Goal: Task Accomplishment & Management: Use online tool/utility

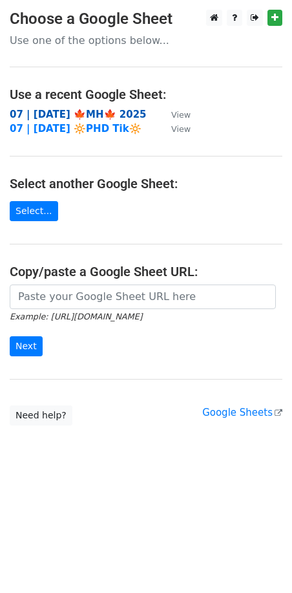
click at [87, 111] on strong "07 | [DATE] 🍁MH🍁 2025" at bounding box center [78, 115] width 137 height 12
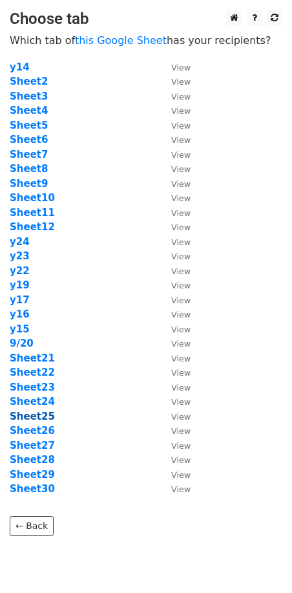
click at [39, 416] on strong "Sheet25" at bounding box center [32, 416] width 45 height 12
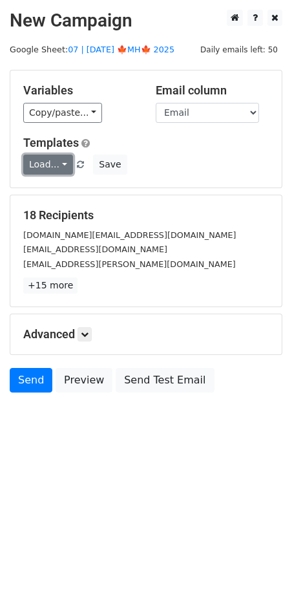
click at [48, 167] on link "Load..." at bounding box center [48, 164] width 50 height 20
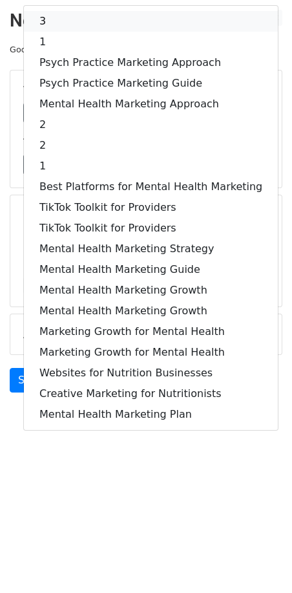
click at [89, 25] on link "3" at bounding box center [151, 21] width 254 height 21
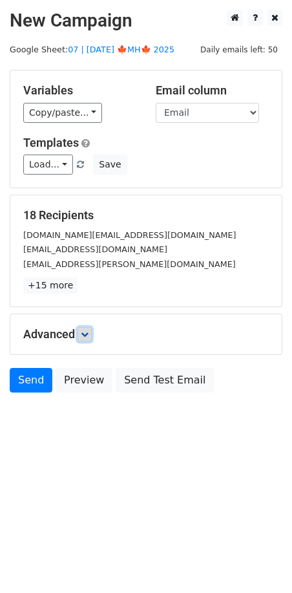
click at [88, 333] on icon at bounding box center [85, 334] width 8 height 8
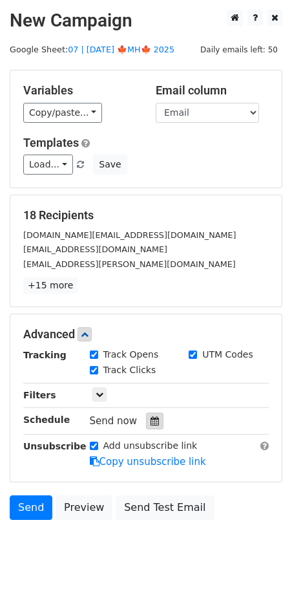
click at [151, 416] on icon at bounding box center [155, 420] width 8 height 9
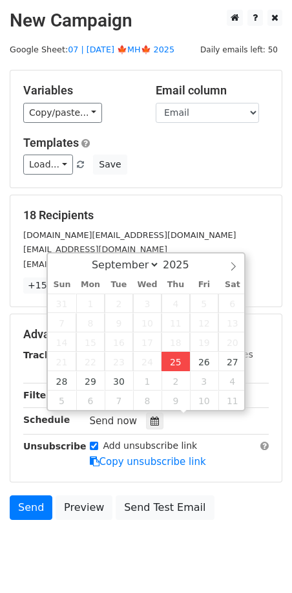
type input "2025-09-25 12:27"
type input "27"
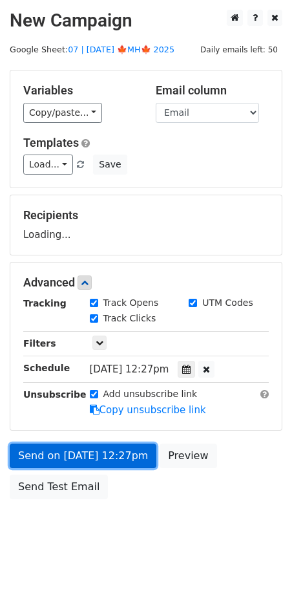
click at [109, 462] on link "Send on Sep 25 at 12:27pm" at bounding box center [83, 455] width 147 height 25
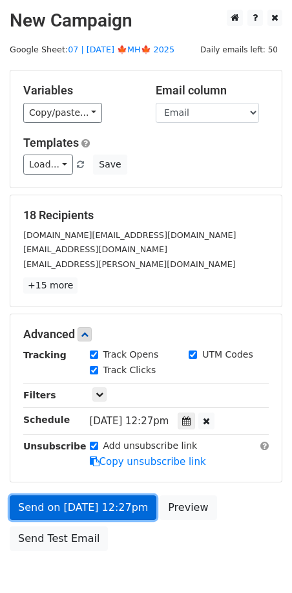
click at [45, 502] on link "Send on Sep 25 at 12:27pm" at bounding box center [83, 507] width 147 height 25
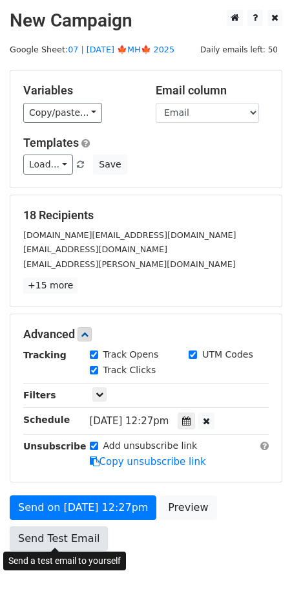
click at [41, 544] on link "Send Test Email" at bounding box center [59, 538] width 98 height 25
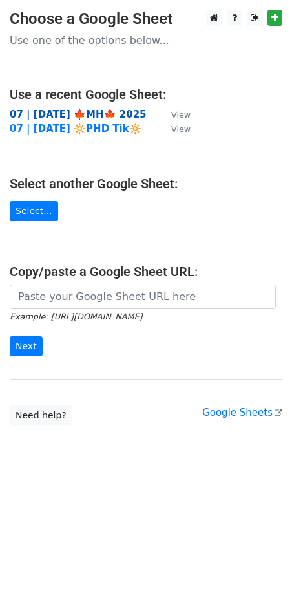
click at [55, 112] on strong "07 | [DATE] 🍁MH🍁 2025" at bounding box center [78, 115] width 137 height 12
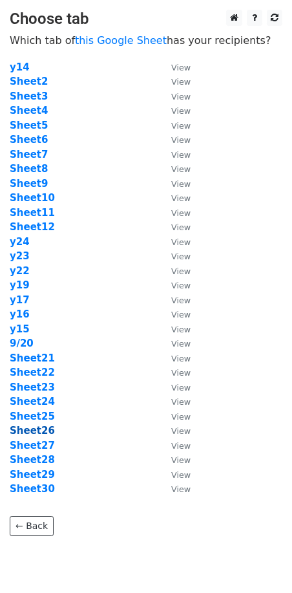
click at [28, 427] on strong "Sheet26" at bounding box center [32, 431] width 45 height 12
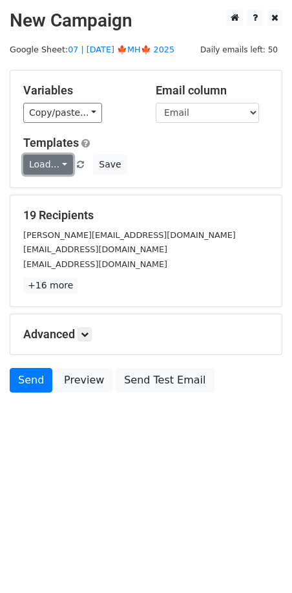
click at [42, 162] on link "Load..." at bounding box center [48, 164] width 50 height 20
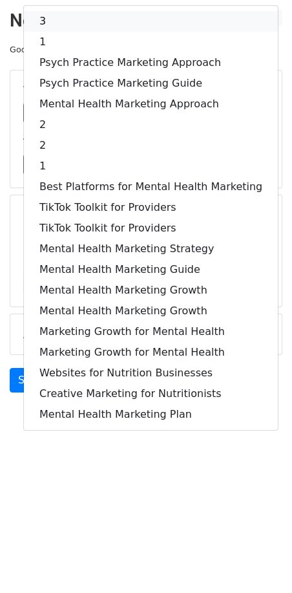
click at [67, 21] on link "3" at bounding box center [151, 21] width 254 height 21
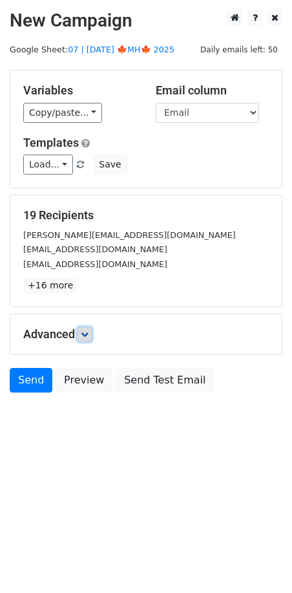
click at [85, 330] on icon at bounding box center [85, 334] width 8 height 8
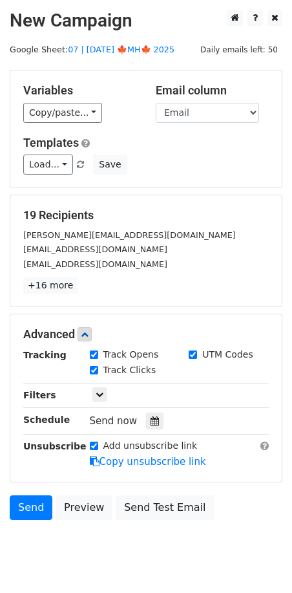
click at [147, 407] on div "Tracking Track Opens UTM Codes Track Clicks Filters Only include spreadsheet ro…" at bounding box center [146, 408] width 246 height 121
click at [147, 413] on div at bounding box center [154, 420] width 17 height 17
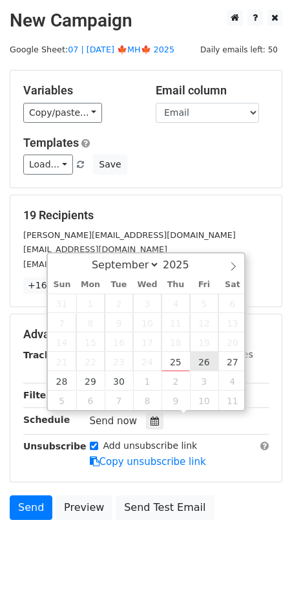
type input "2025-09-26 12:00"
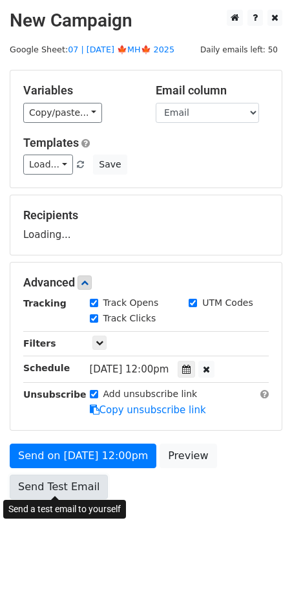
click at [82, 485] on link "Send Test Email" at bounding box center [59, 486] width 98 height 25
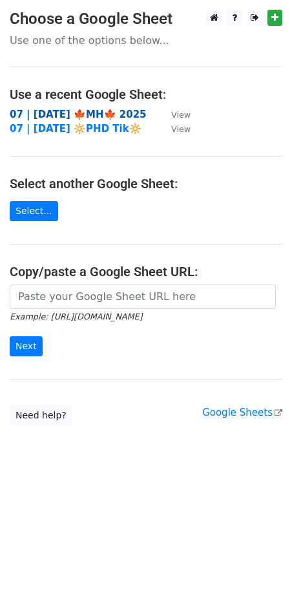
click at [69, 112] on strong "07 | SEP 20 🍁MH🍁 2025" at bounding box center [78, 115] width 137 height 12
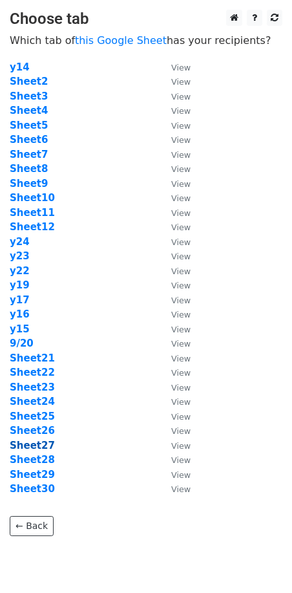
click at [37, 446] on strong "Sheet27" at bounding box center [32, 445] width 45 height 12
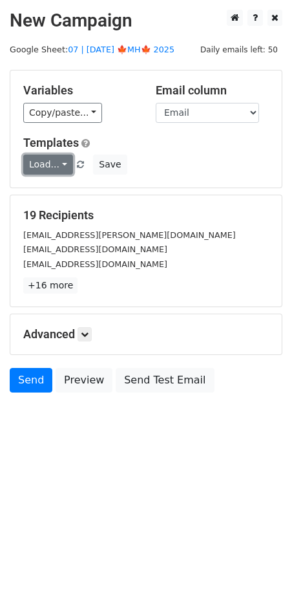
click at [50, 163] on link "Load..." at bounding box center [48, 164] width 50 height 20
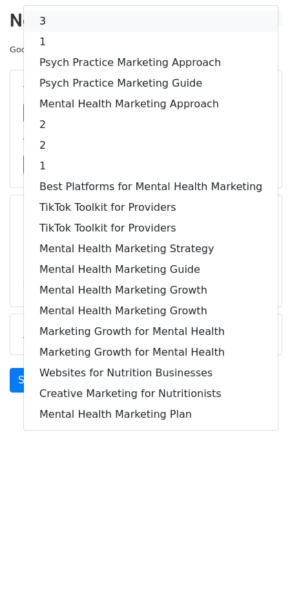
click at [82, 28] on link "3" at bounding box center [151, 21] width 254 height 21
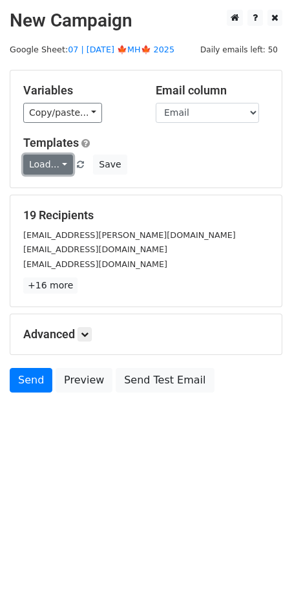
click at [45, 171] on link "Load..." at bounding box center [48, 164] width 50 height 20
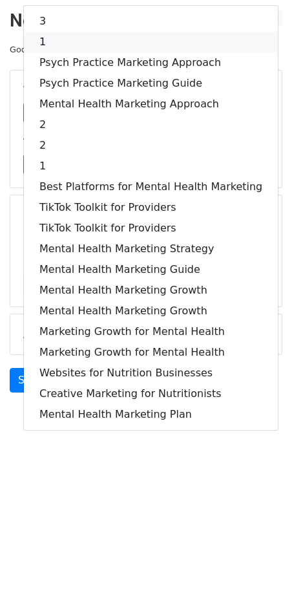
click at [76, 37] on link "1" at bounding box center [151, 42] width 254 height 21
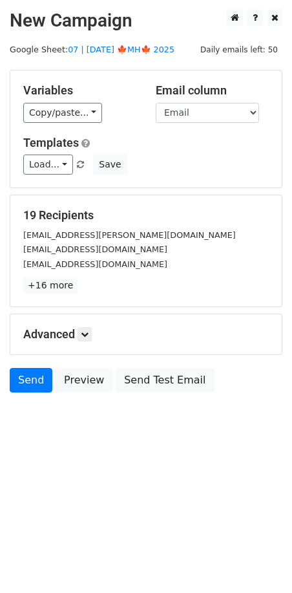
click at [89, 341] on div "Advanced Tracking Track Opens UTM Codes Track Clicks Filters Only include sprea…" at bounding box center [145, 334] width 271 height 40
click at [82, 327] on link at bounding box center [85, 334] width 14 height 14
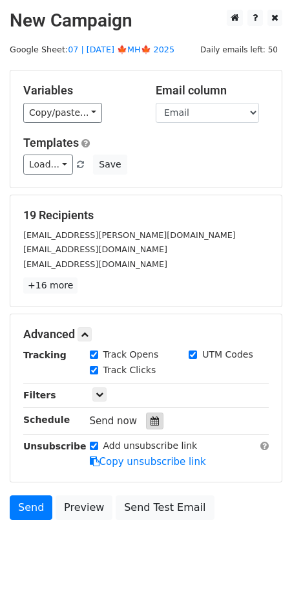
click at [151, 419] on icon at bounding box center [155, 420] width 8 height 9
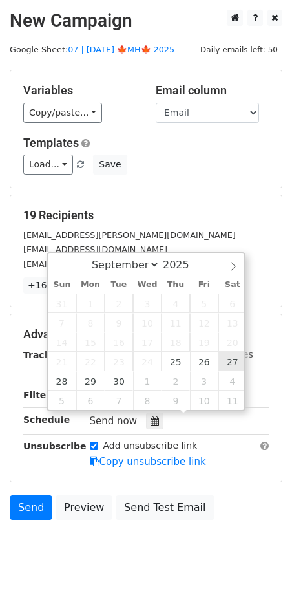
type input "2025-09-27 12:00"
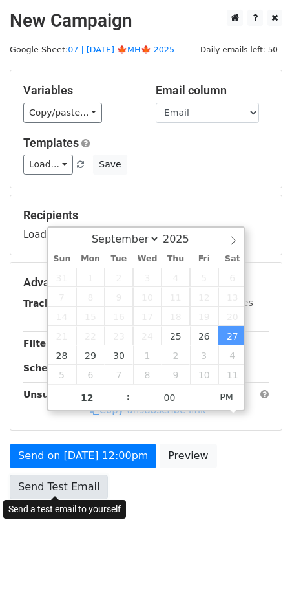
click at [67, 474] on link "Send Test Email" at bounding box center [59, 486] width 98 height 25
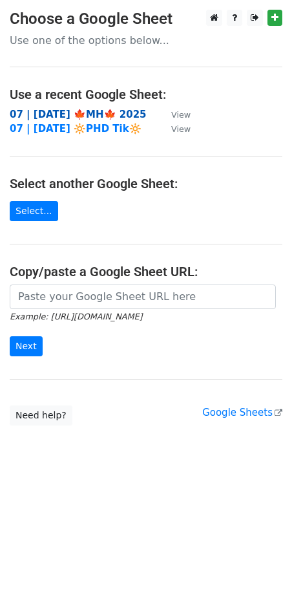
click at [65, 110] on strong "07 | [DATE] 🍁MH🍁 2025" at bounding box center [78, 115] width 137 height 12
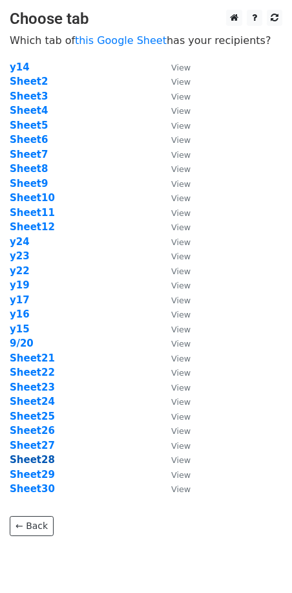
click at [39, 463] on strong "Sheet28" at bounding box center [32, 460] width 45 height 12
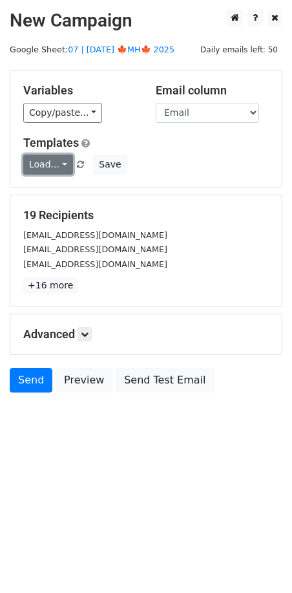
click at [45, 160] on link "Load..." at bounding box center [48, 164] width 50 height 20
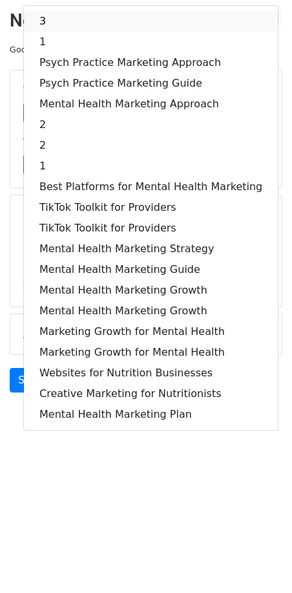
click at [88, 27] on link "3" at bounding box center [151, 21] width 254 height 21
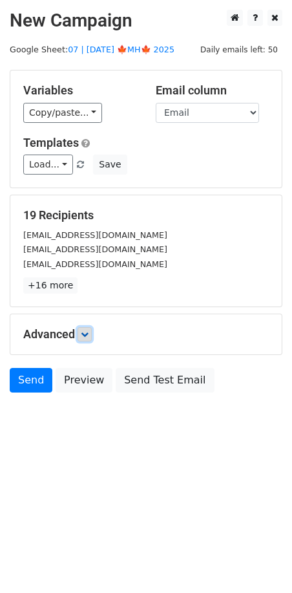
click at [89, 333] on icon at bounding box center [85, 334] width 8 height 8
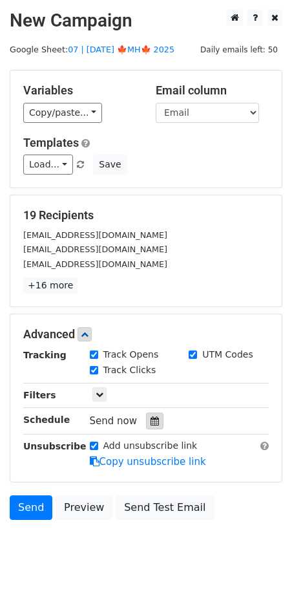
click at [151, 416] on icon at bounding box center [155, 420] width 8 height 9
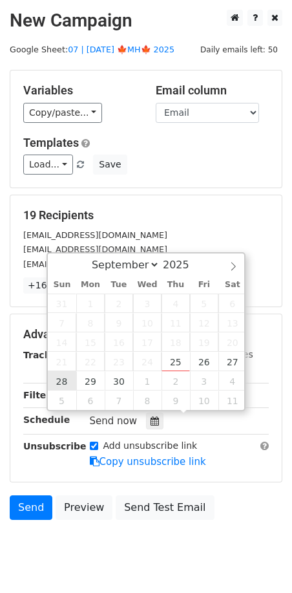
type input "2025-09-28 12:00"
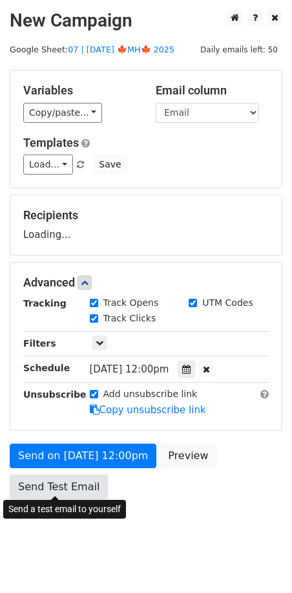
click at [61, 486] on link "Send Test Email" at bounding box center [59, 486] width 98 height 25
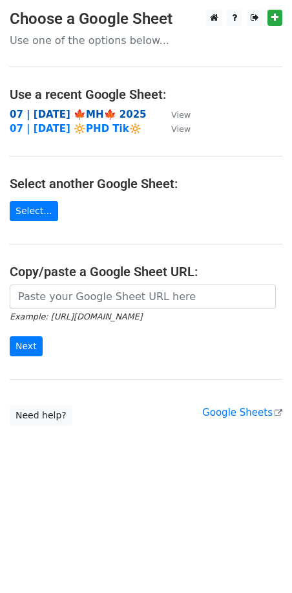
click at [78, 114] on strong "07 | [DATE] 🍁MH🍁 2025" at bounding box center [78, 115] width 137 height 12
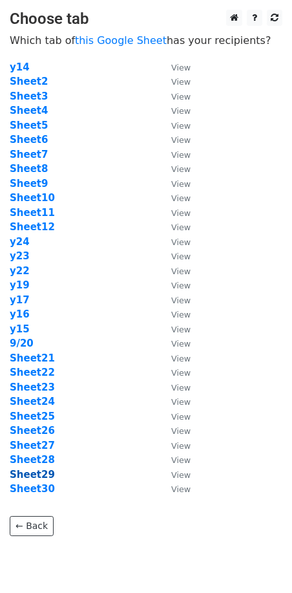
click at [37, 476] on strong "Sheet29" at bounding box center [32, 475] width 45 height 12
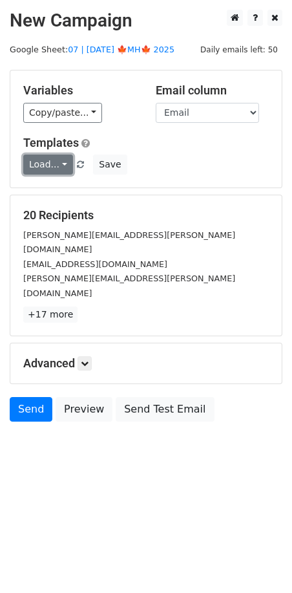
click at [43, 166] on link "Load..." at bounding box center [48, 164] width 50 height 20
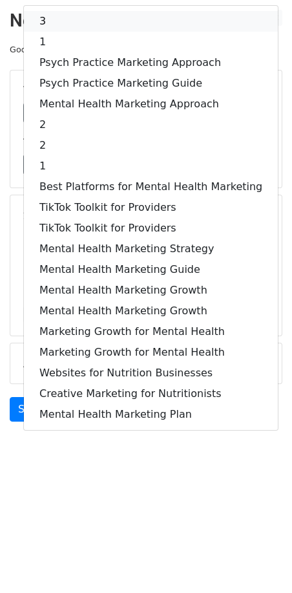
click at [76, 22] on link "3" at bounding box center [151, 21] width 254 height 21
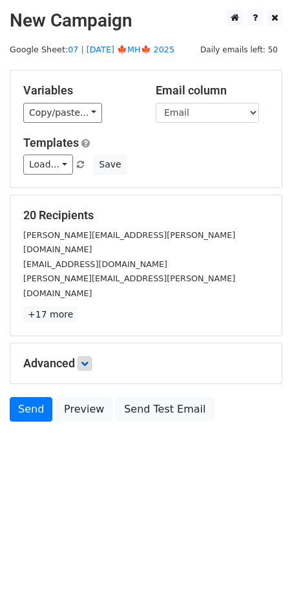
click at [89, 343] on div "Advanced Tracking Track Opens UTM Codes Track Clicks Filters Only include sprea…" at bounding box center [145, 363] width 271 height 40
click at [89, 359] on icon at bounding box center [85, 363] width 8 height 8
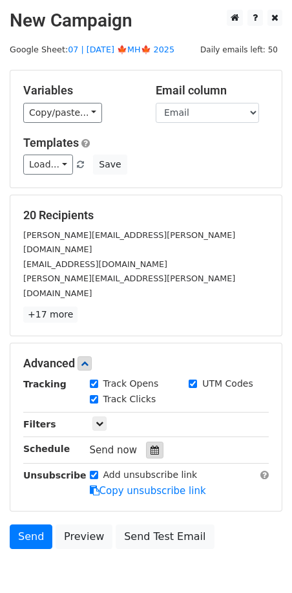
click at [151, 445] on icon at bounding box center [155, 449] width 8 height 9
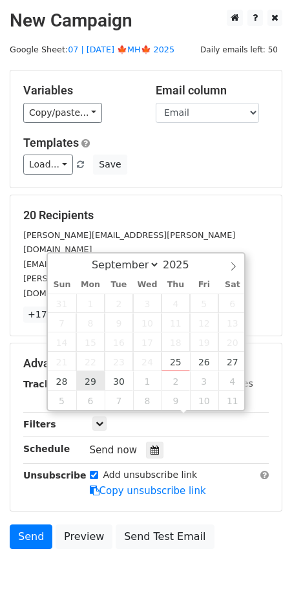
type input "2025-09-29 12:00"
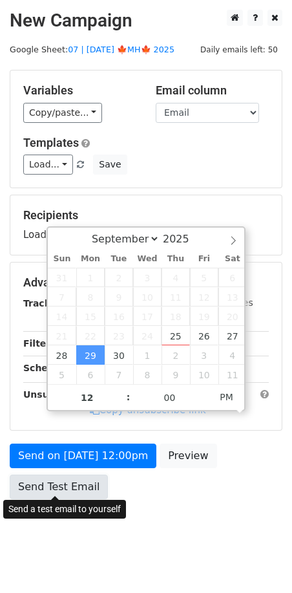
click at [68, 476] on link "Send Test Email" at bounding box center [59, 486] width 98 height 25
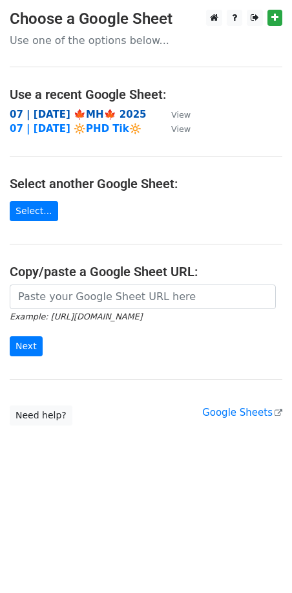
click at [107, 114] on strong "07 | [DATE] 🍁MH🍁 2025" at bounding box center [78, 115] width 137 height 12
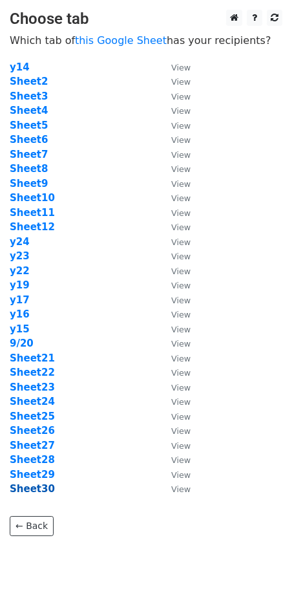
click at [32, 485] on strong "Sheet30" at bounding box center [32, 489] width 45 height 12
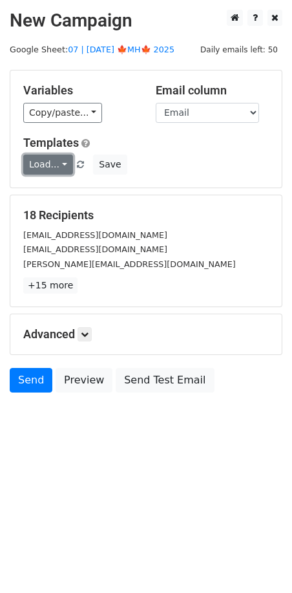
click at [51, 162] on link "Load..." at bounding box center [48, 164] width 50 height 20
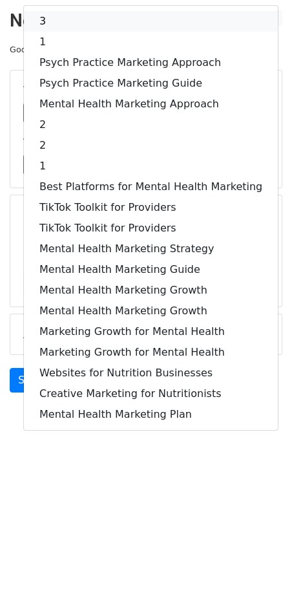
click at [81, 19] on link "3" at bounding box center [151, 21] width 254 height 21
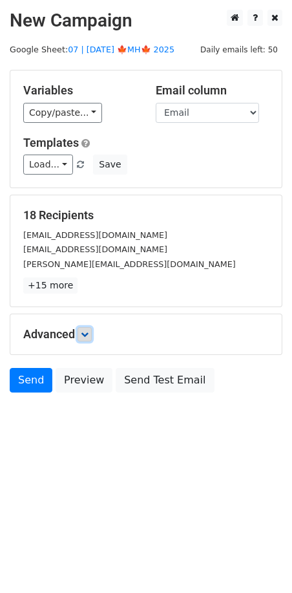
click at [82, 333] on link at bounding box center [85, 334] width 14 height 14
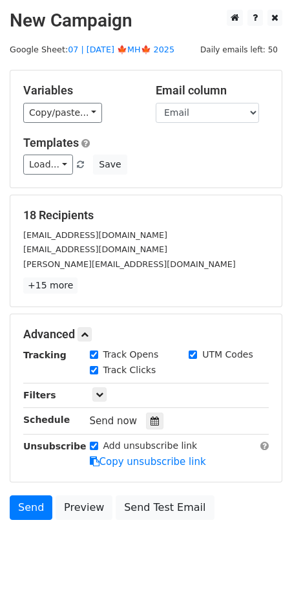
click at [151, 416] on icon at bounding box center [155, 420] width 8 height 9
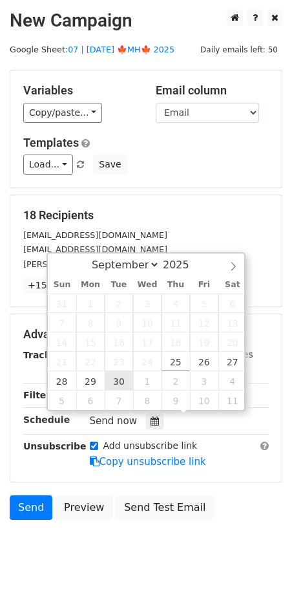
type input "2025-09-30 12:00"
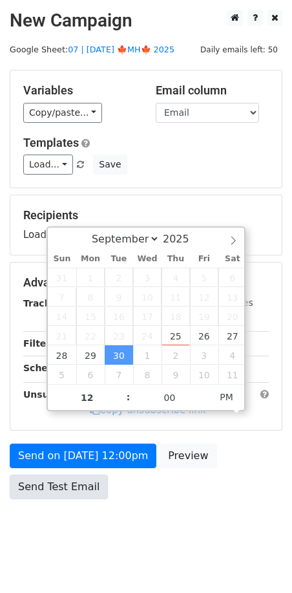
click at [66, 476] on link "Send Test Email" at bounding box center [59, 486] width 98 height 25
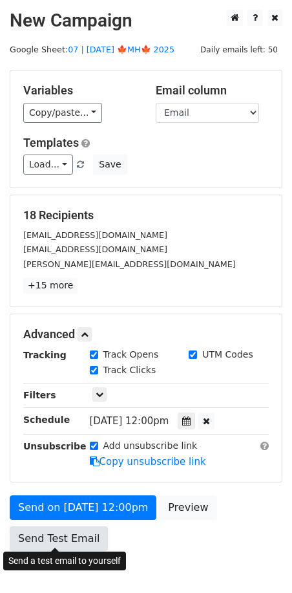
click at [45, 527] on link "Send Test Email" at bounding box center [59, 538] width 98 height 25
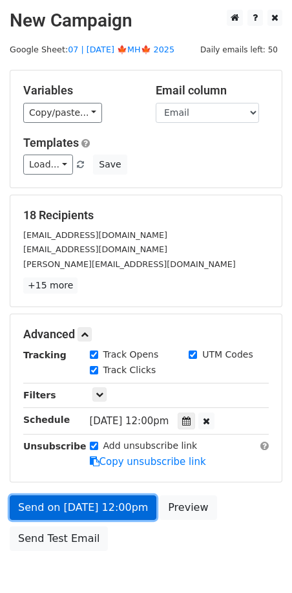
click at [69, 502] on link "Send on Sep 30 at 12:00pm" at bounding box center [83, 507] width 147 height 25
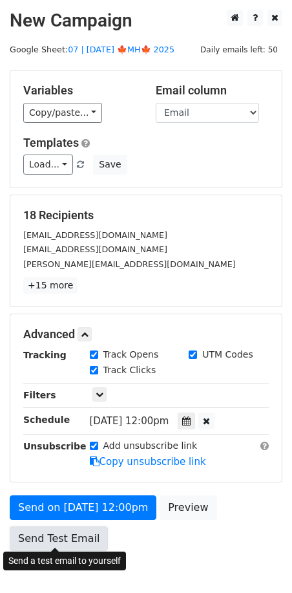
click at [58, 536] on link "Send Test Email" at bounding box center [59, 538] width 98 height 25
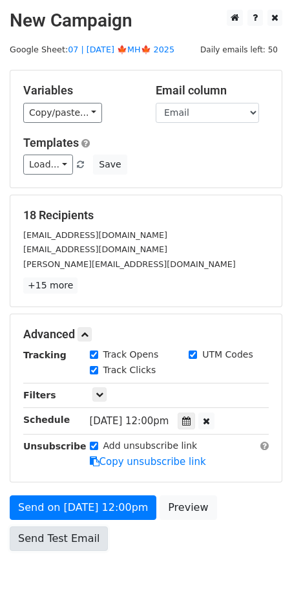
click at [63, 533] on link "Send Test Email" at bounding box center [59, 538] width 98 height 25
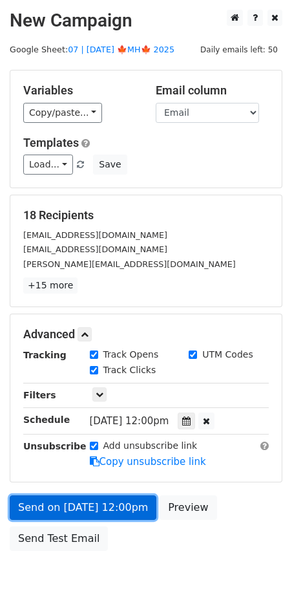
click at [78, 509] on link "Send on Sep 30 at 12:00pm" at bounding box center [83, 507] width 147 height 25
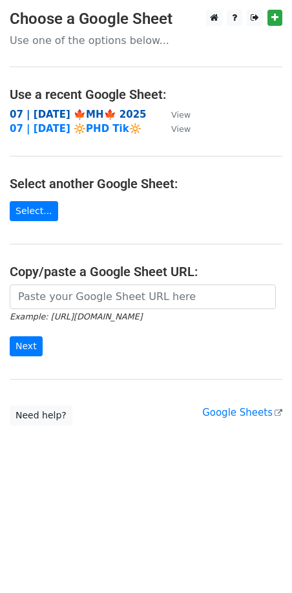
click at [46, 111] on strong "07 | [DATE] 🍁MH🍁 2025" at bounding box center [78, 115] width 137 height 12
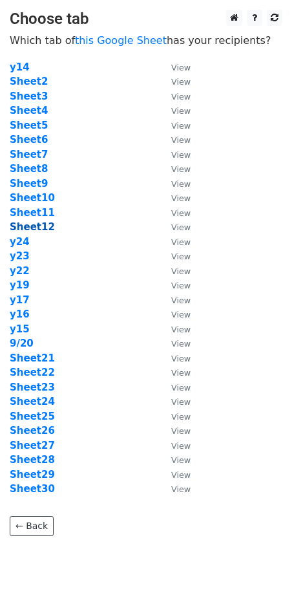
click at [41, 227] on strong "Sheet12" at bounding box center [32, 227] width 45 height 12
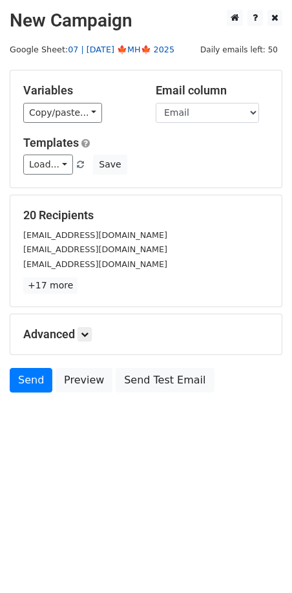
click at [108, 48] on link "07 | [DATE] 🍁MH🍁 2025" at bounding box center [121, 50] width 107 height 10
click at [34, 159] on link "Load..." at bounding box center [48, 164] width 50 height 20
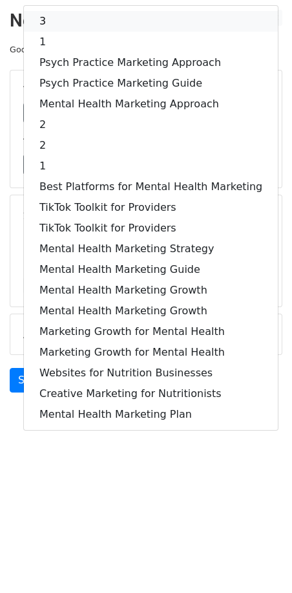
click at [57, 17] on link "3" at bounding box center [151, 21] width 254 height 21
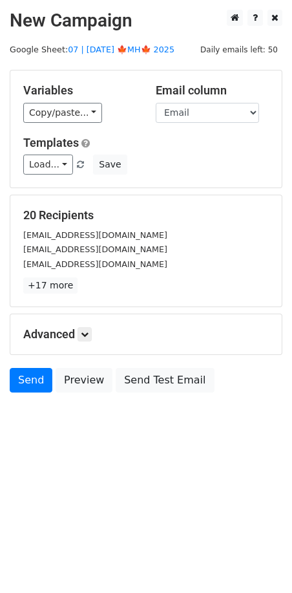
click at [90, 319] on div "Advanced Tracking Track Opens UTM Codes Track Clicks Filters Only include sprea…" at bounding box center [145, 334] width 271 height 40
click at [86, 330] on icon at bounding box center [85, 334] width 8 height 8
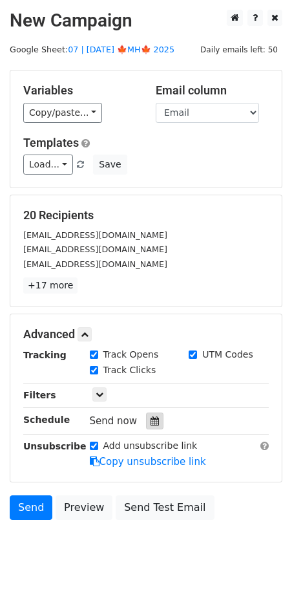
click at [154, 422] on div at bounding box center [154, 420] width 17 height 17
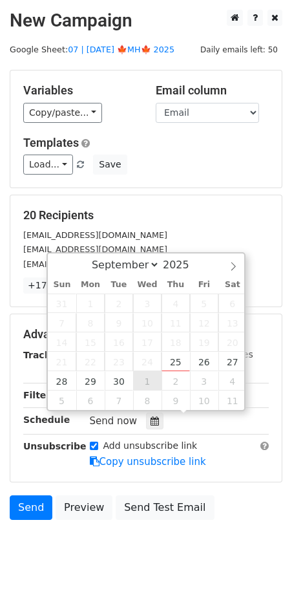
type input "[DATE] 12:00"
select select "9"
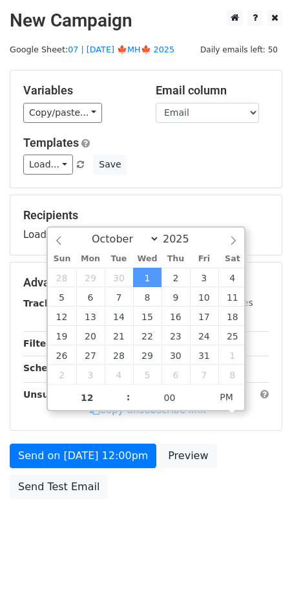
click at [82, 470] on div "Send on [DATE] 12:00pm Preview Send Test Email" at bounding box center [146, 474] width 292 height 62
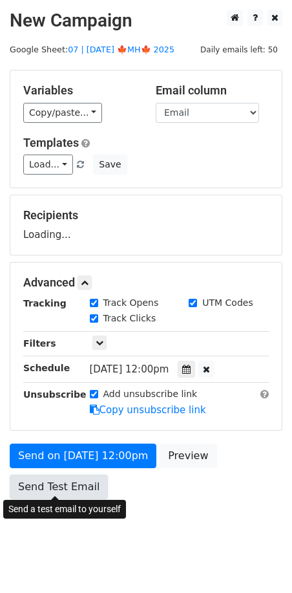
click at [63, 489] on form "Variables Copy/paste... {{Name}} {{Email}} Email column Name Email Templates Lo…" at bounding box center [146, 288] width 273 height 436
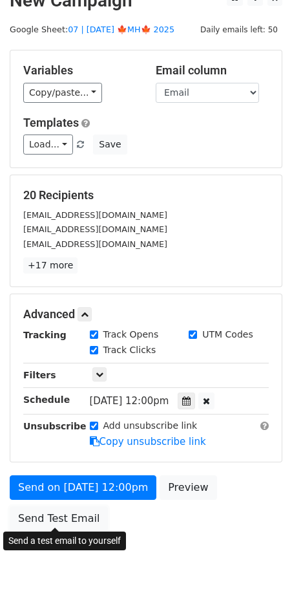
scroll to position [33, 0]
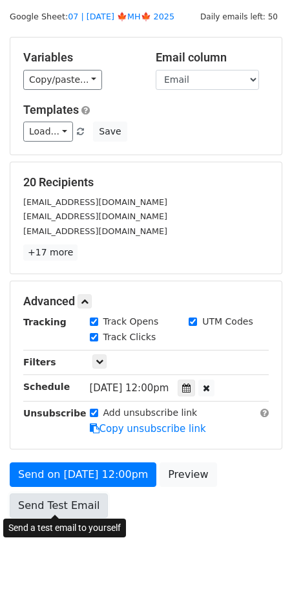
click at [81, 504] on link "Send Test Email" at bounding box center [59, 505] width 98 height 25
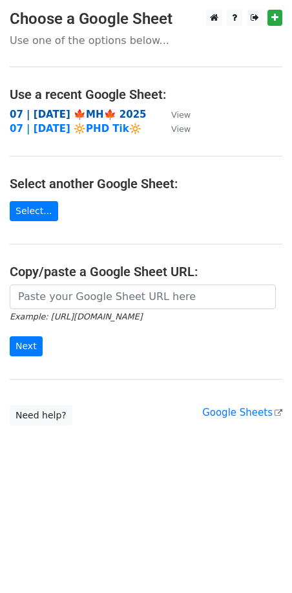
click at [61, 114] on strong "07 | [DATE] 🍁MH🍁 2025" at bounding box center [78, 115] width 137 height 12
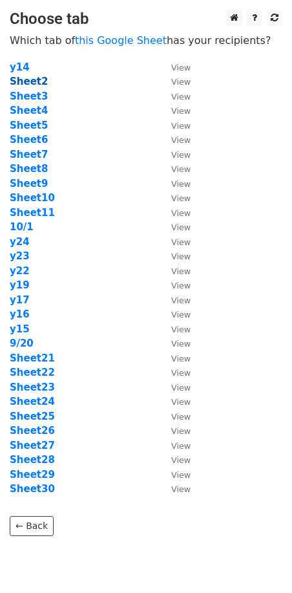
click at [31, 78] on strong "Sheet2" at bounding box center [29, 82] width 38 height 12
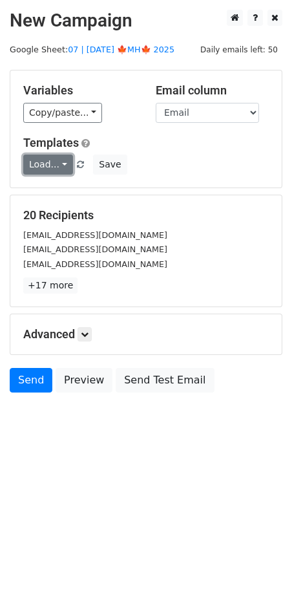
click at [48, 163] on link "Load..." at bounding box center [48, 164] width 50 height 20
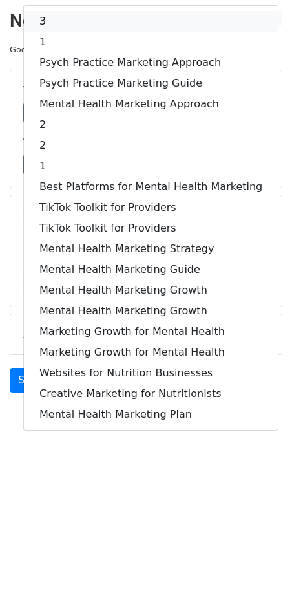
click at [73, 24] on link "3" at bounding box center [151, 21] width 254 height 21
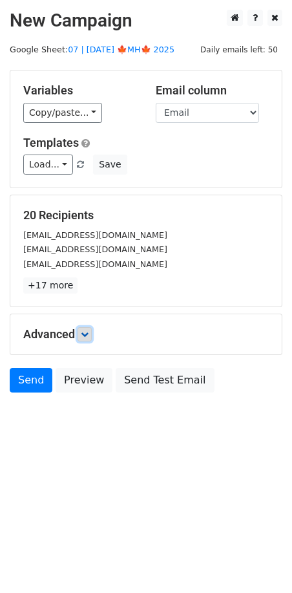
click at [92, 335] on link at bounding box center [85, 334] width 14 height 14
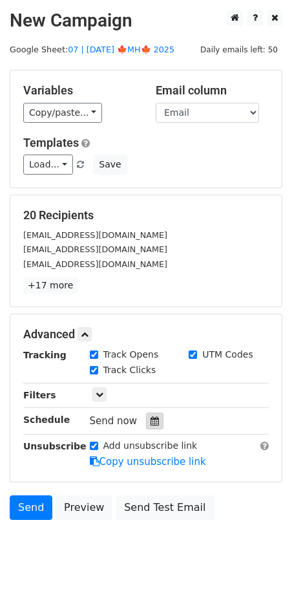
click at [149, 412] on div at bounding box center [154, 420] width 17 height 17
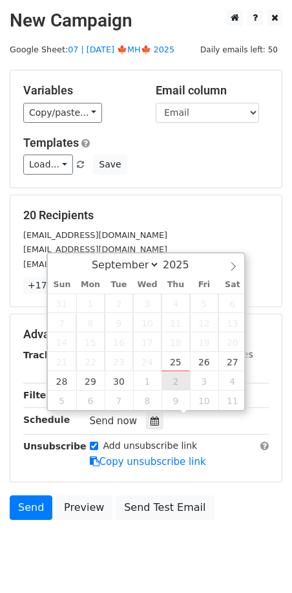
type input "[DATE] 12:00"
select select "9"
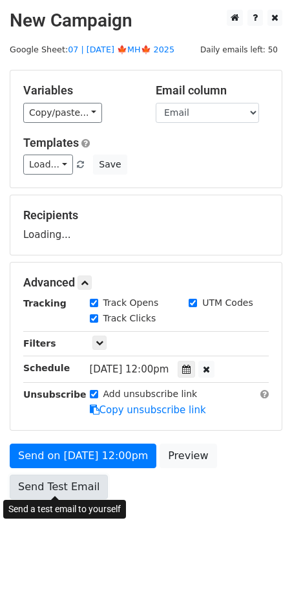
click at [69, 474] on link "Send Test Email" at bounding box center [59, 486] width 98 height 25
